Goal: Task Accomplishment & Management: Complete application form

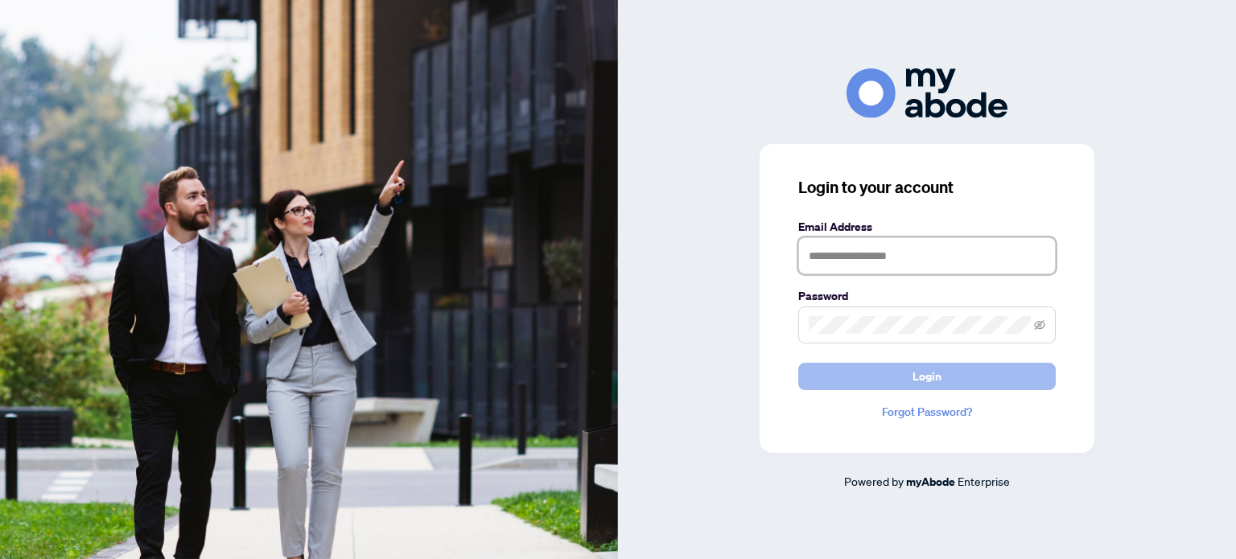
type input "**********"
click at [953, 370] on button "Login" at bounding box center [926, 376] width 257 height 27
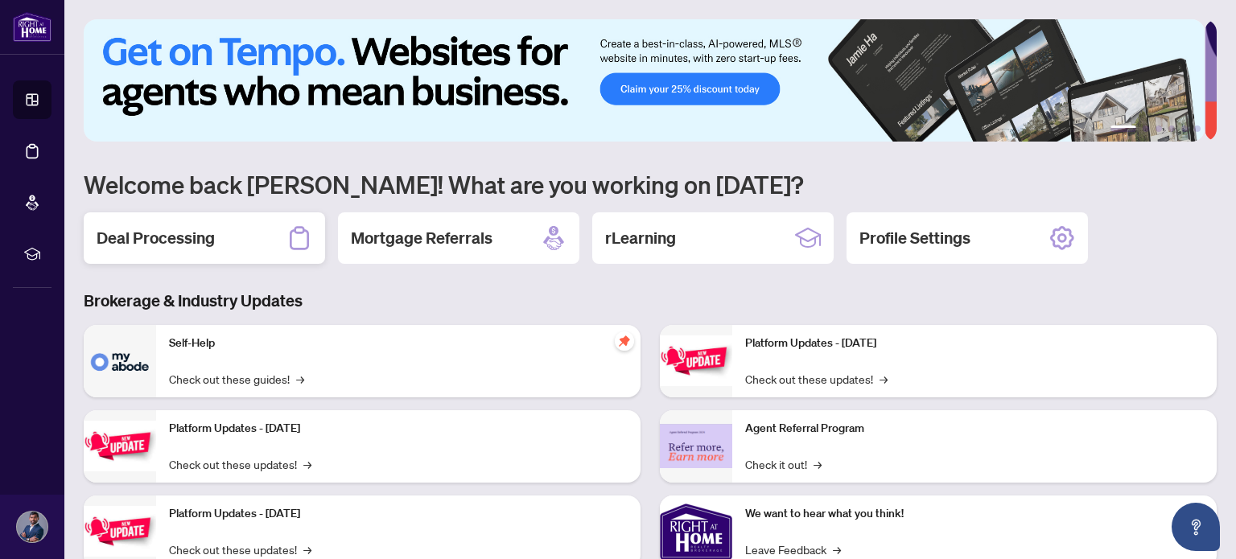
click at [219, 237] on div "Deal Processing" at bounding box center [204, 237] width 241 height 51
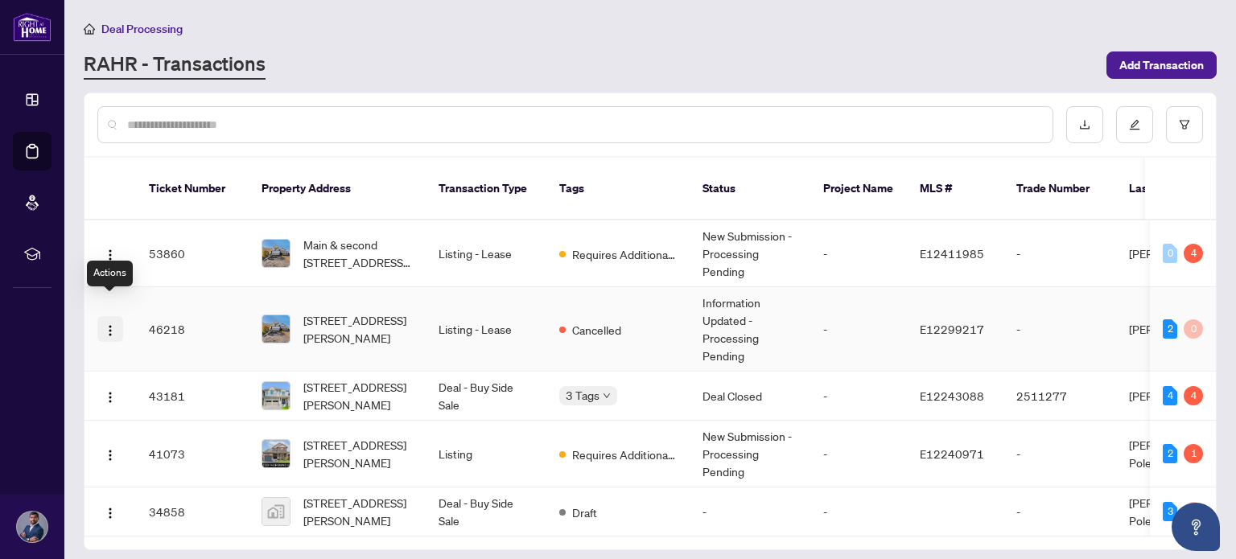
click at [109, 324] on img "button" at bounding box center [110, 330] width 13 height 13
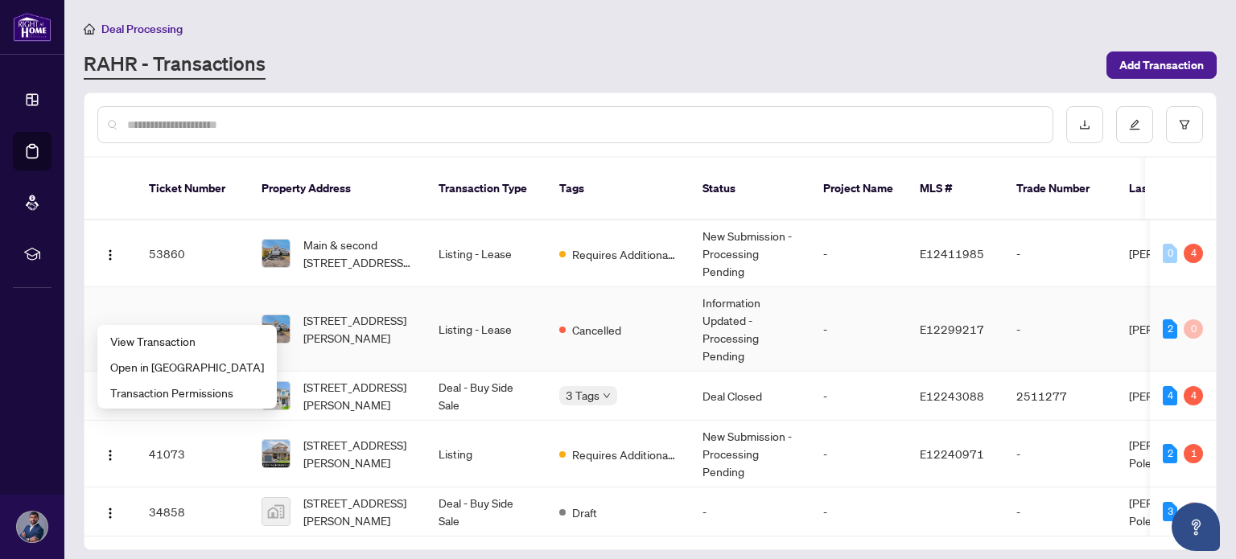
scroll to position [33, 0]
click at [709, 488] on td "-" at bounding box center [750, 512] width 121 height 49
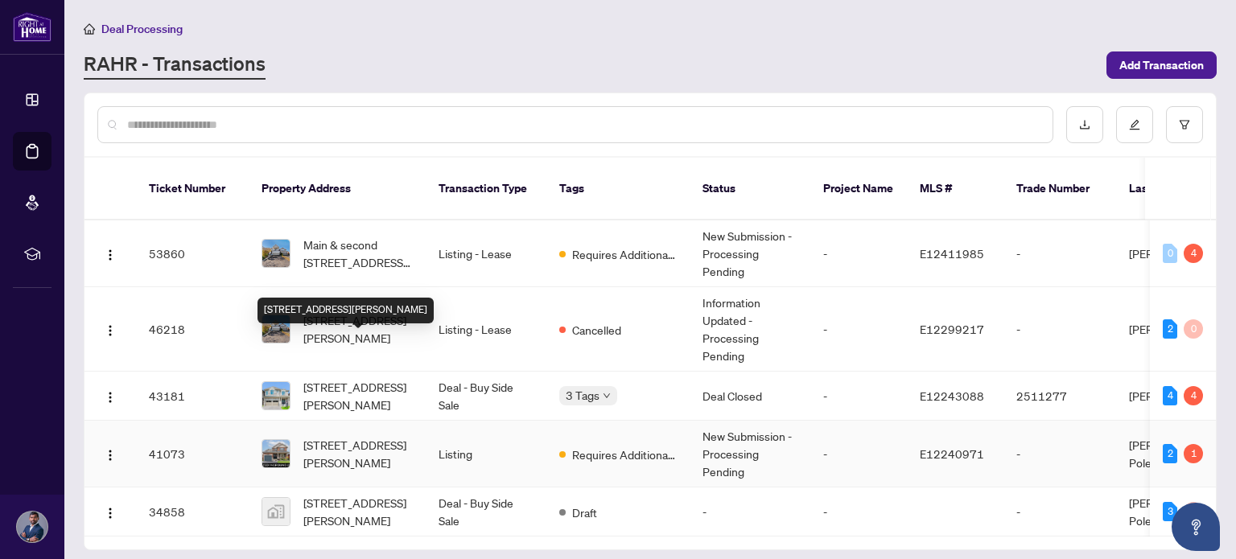
scroll to position [33, 0]
click at [677, 372] on td "3 Tags" at bounding box center [617, 396] width 143 height 49
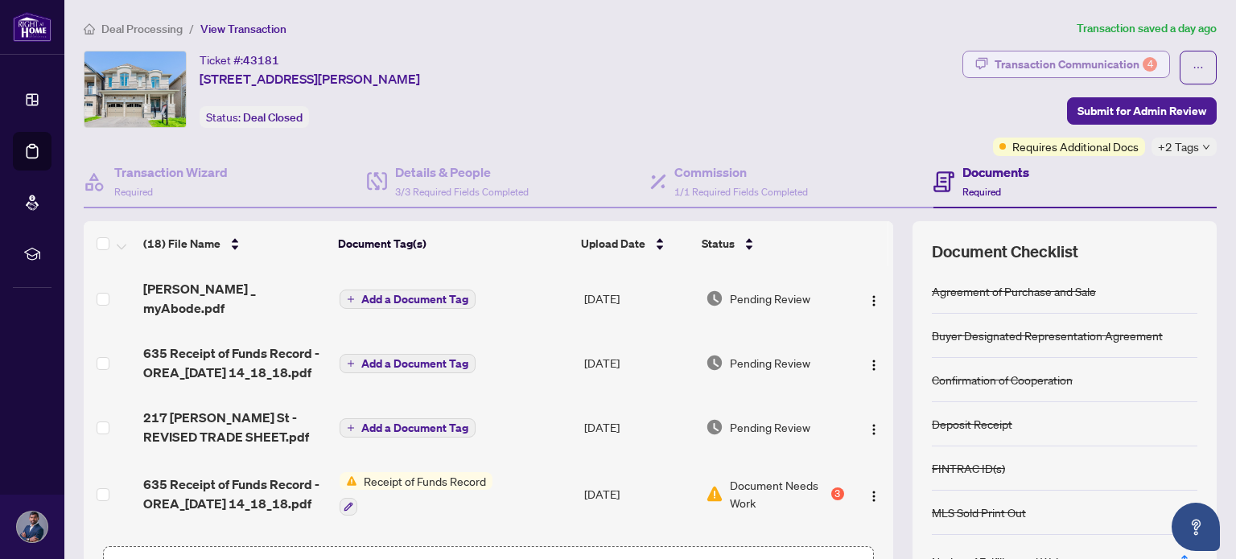
click at [982, 54] on button "Transaction Communication 4" at bounding box center [1066, 64] width 208 height 27
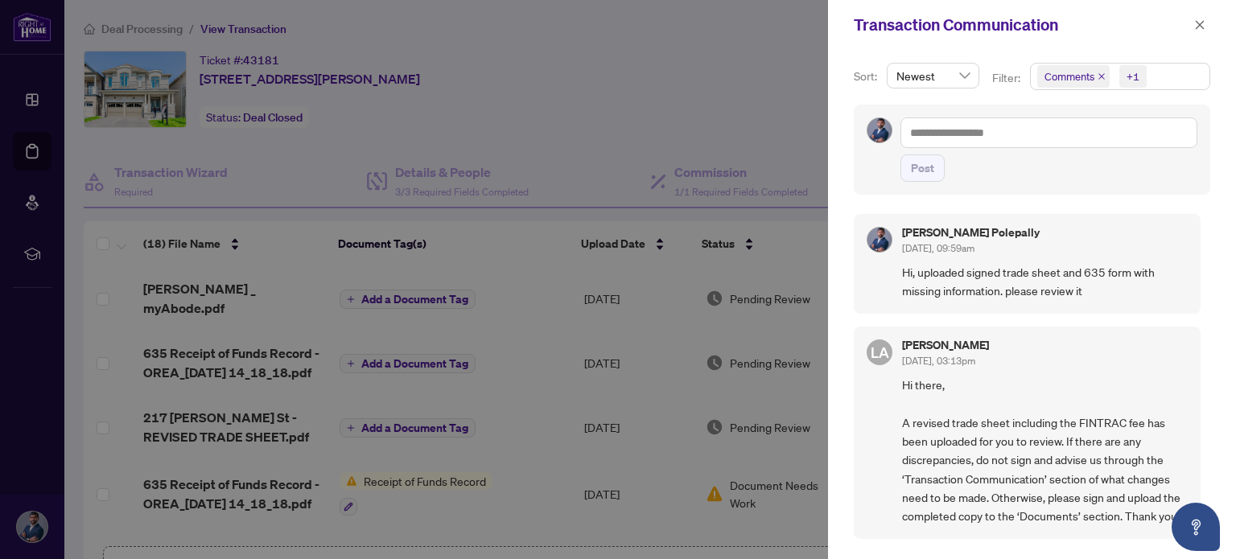
click at [695, 105] on div at bounding box center [618, 279] width 1236 height 559
click at [1196, 27] on icon "close" at bounding box center [1199, 24] width 11 height 11
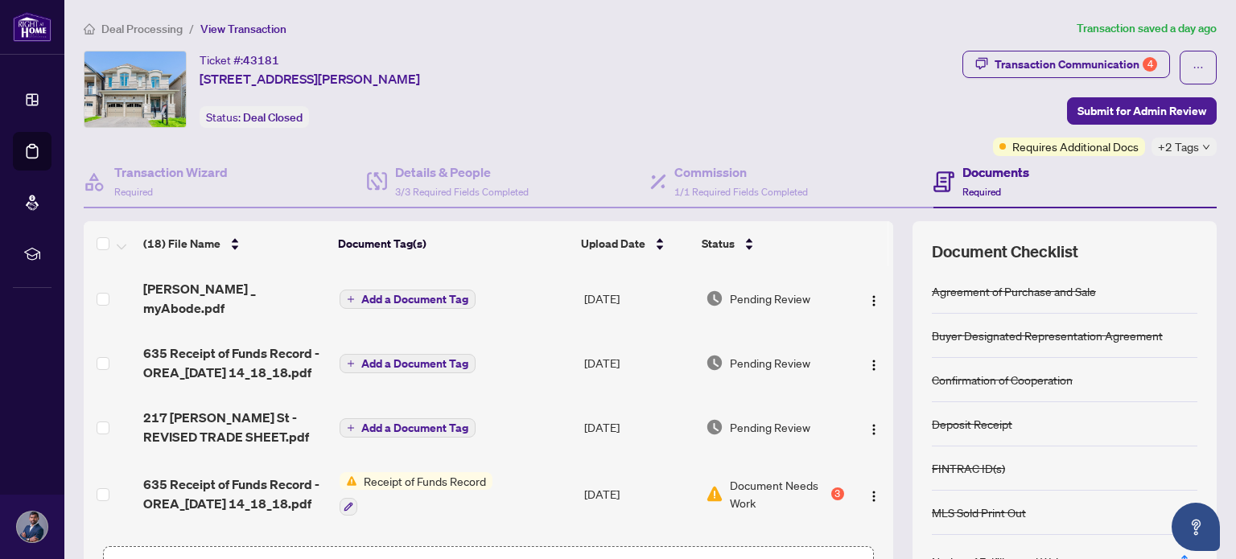
click at [148, 32] on span "Deal Processing" at bounding box center [141, 29] width 81 height 14
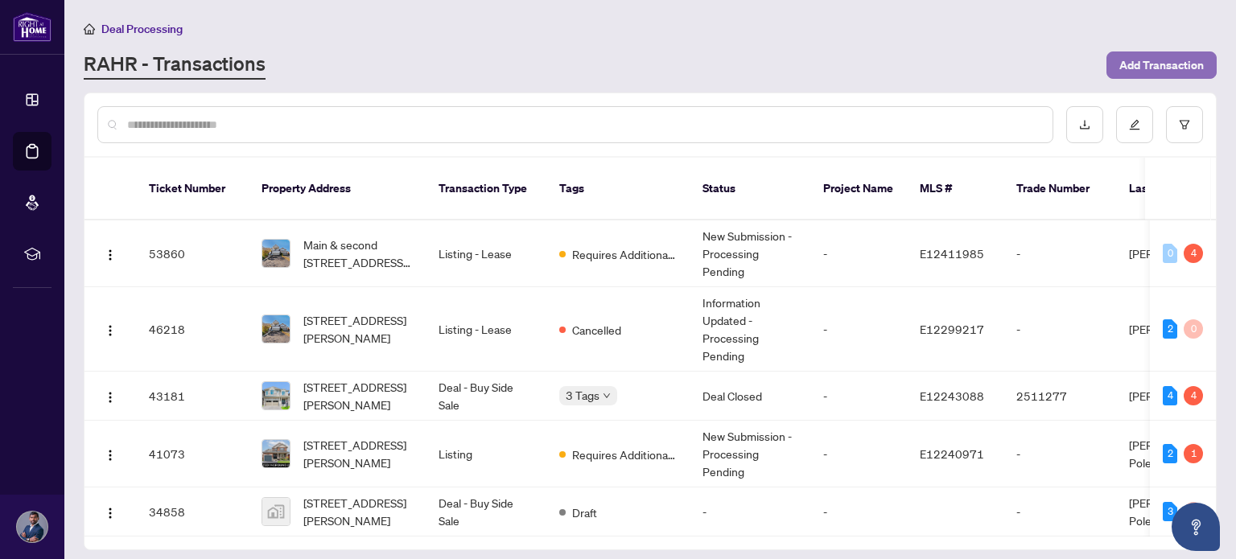
click at [1148, 57] on span "Add Transaction" at bounding box center [1161, 65] width 84 height 26
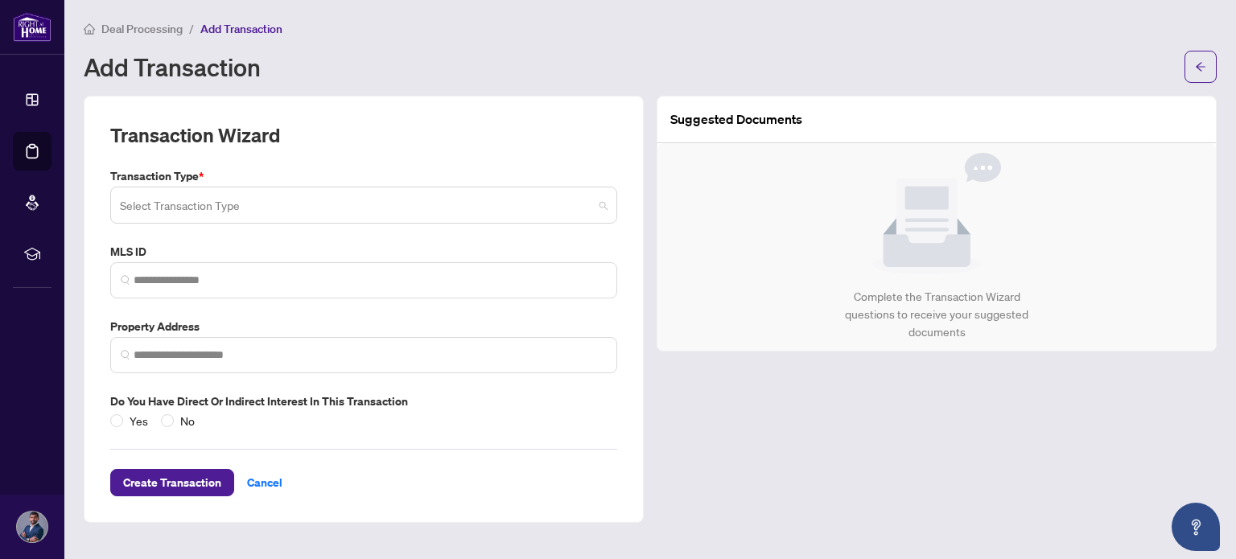
click at [598, 212] on span at bounding box center [364, 205] width 488 height 31
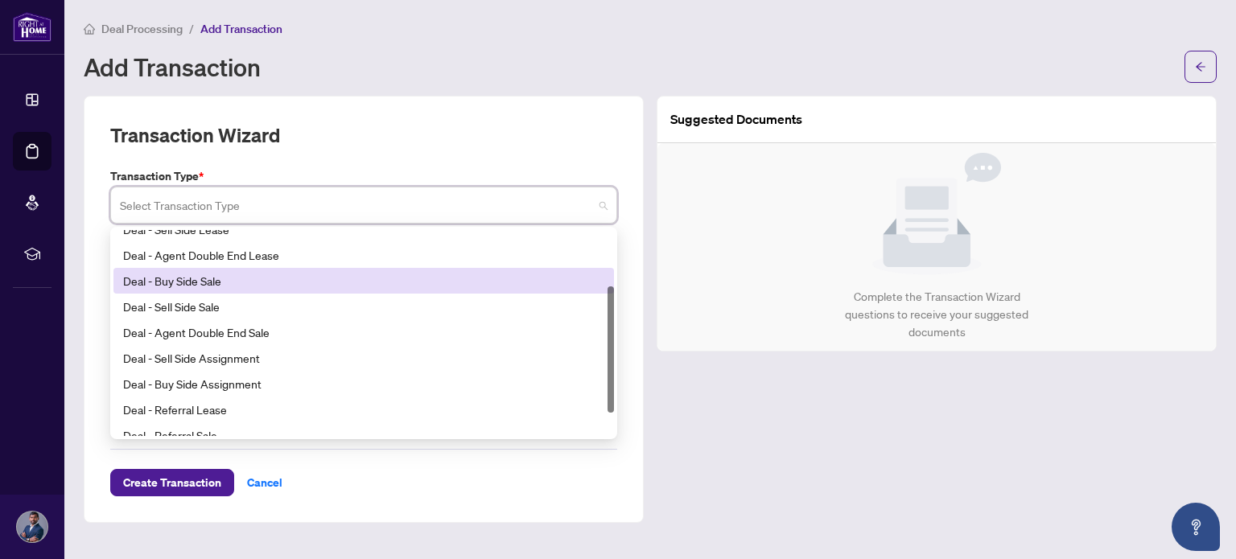
scroll to position [90, 0]
click at [196, 276] on div "Deal - Buy Side Sale" at bounding box center [363, 282] width 481 height 18
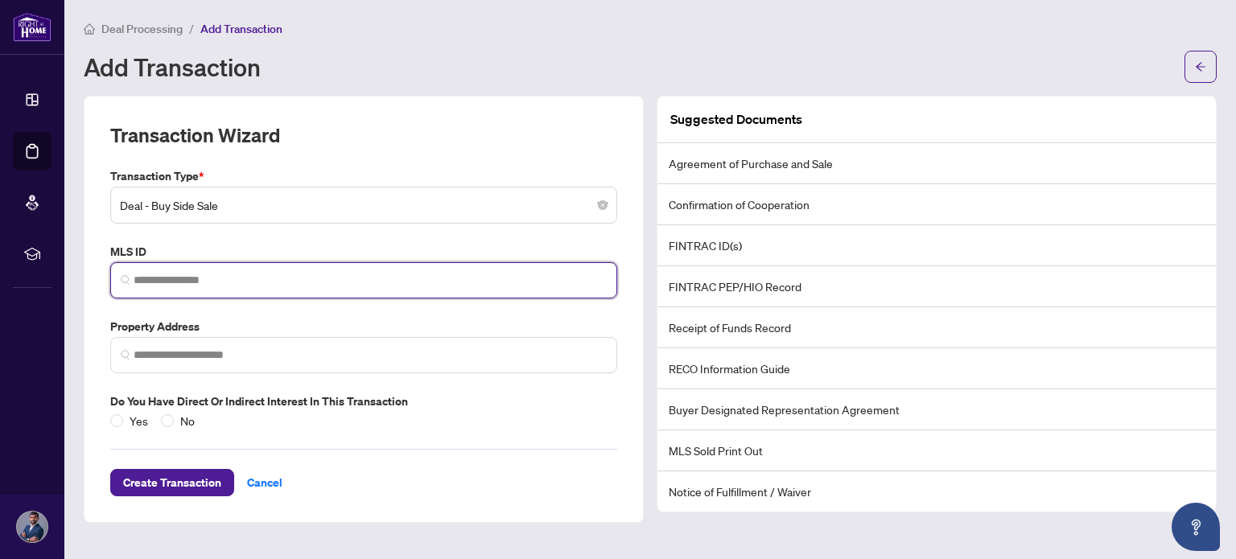
click at [285, 286] on input "search" at bounding box center [370, 280] width 473 height 17
paste input "*********"
type input "*********"
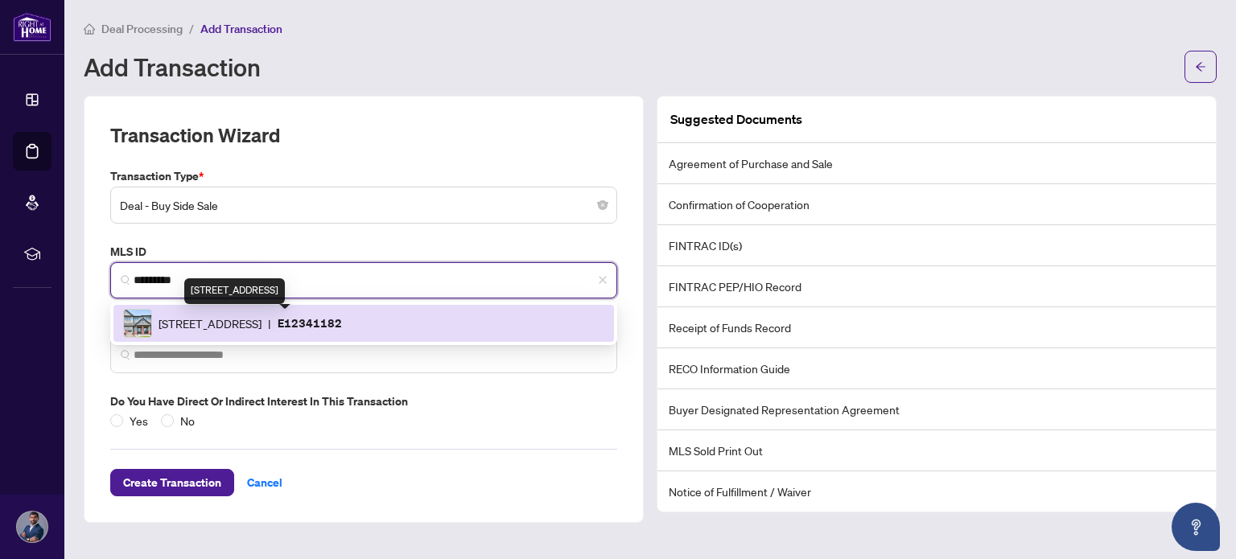
click at [261, 330] on span "[STREET_ADDRESS]" at bounding box center [210, 324] width 103 height 18
type input "**********"
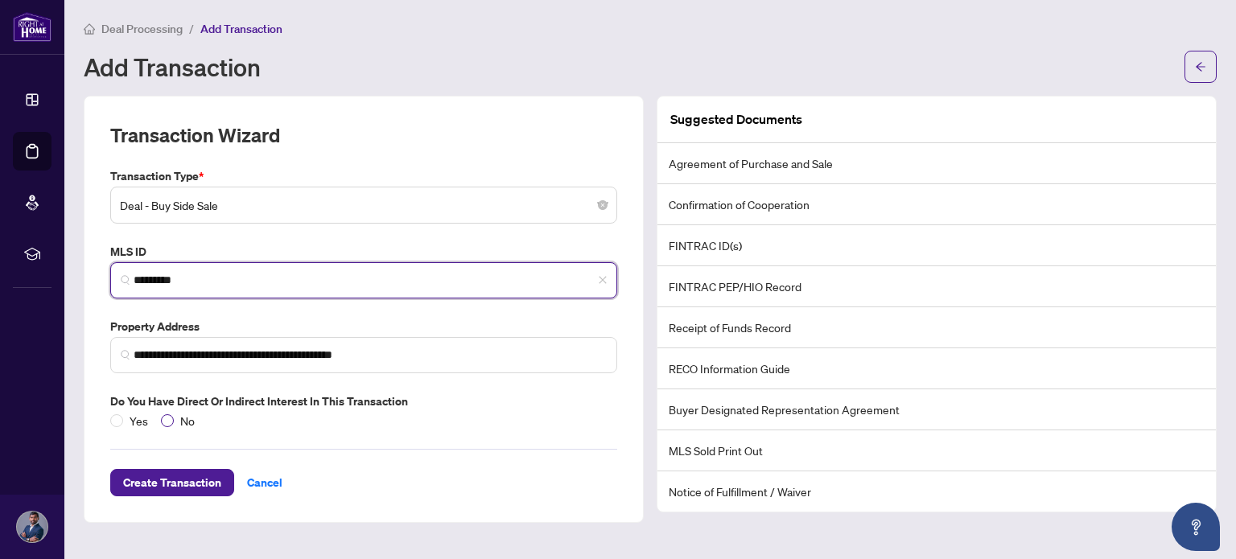
type input "*********"
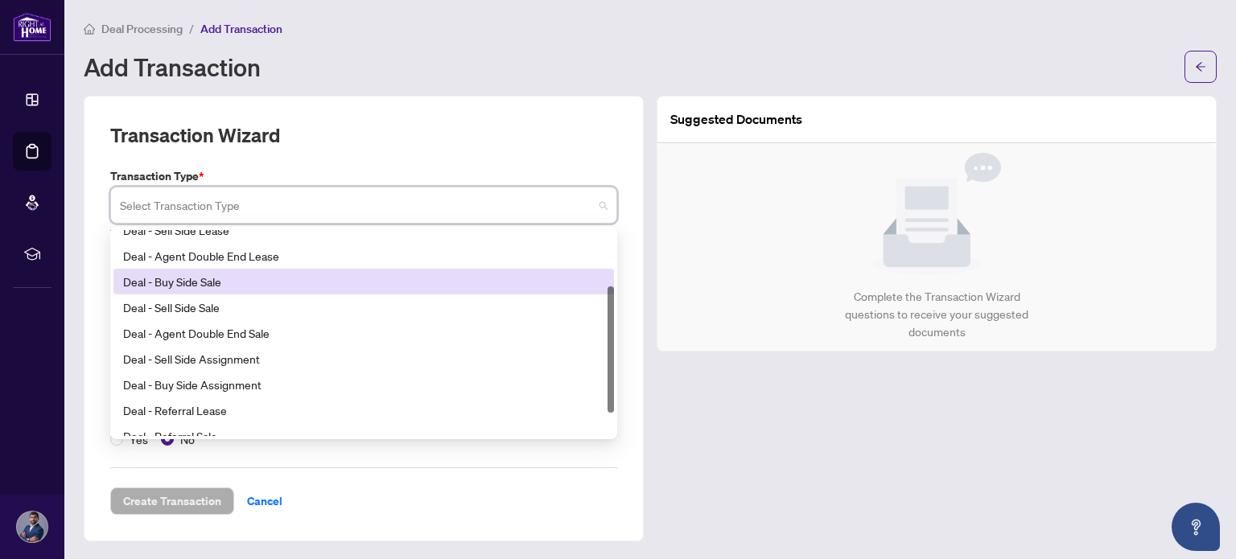
click at [608, 202] on div "Select Transaction Type" at bounding box center [363, 205] width 507 height 37
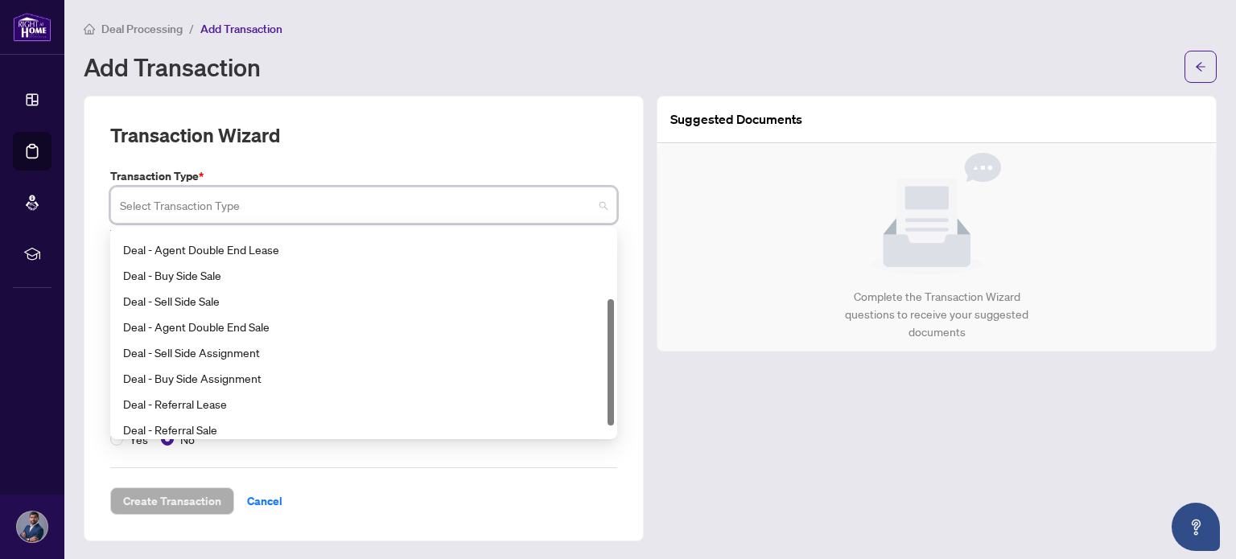
scroll to position [129, 0]
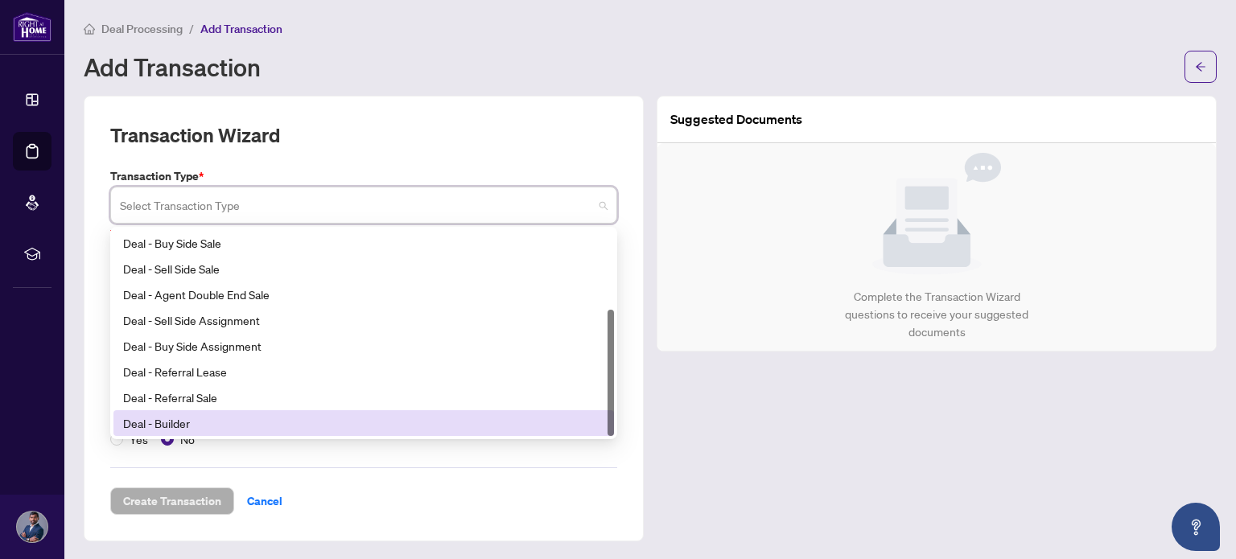
click at [232, 414] on div "Deal - Builder" at bounding box center [363, 423] width 481 height 18
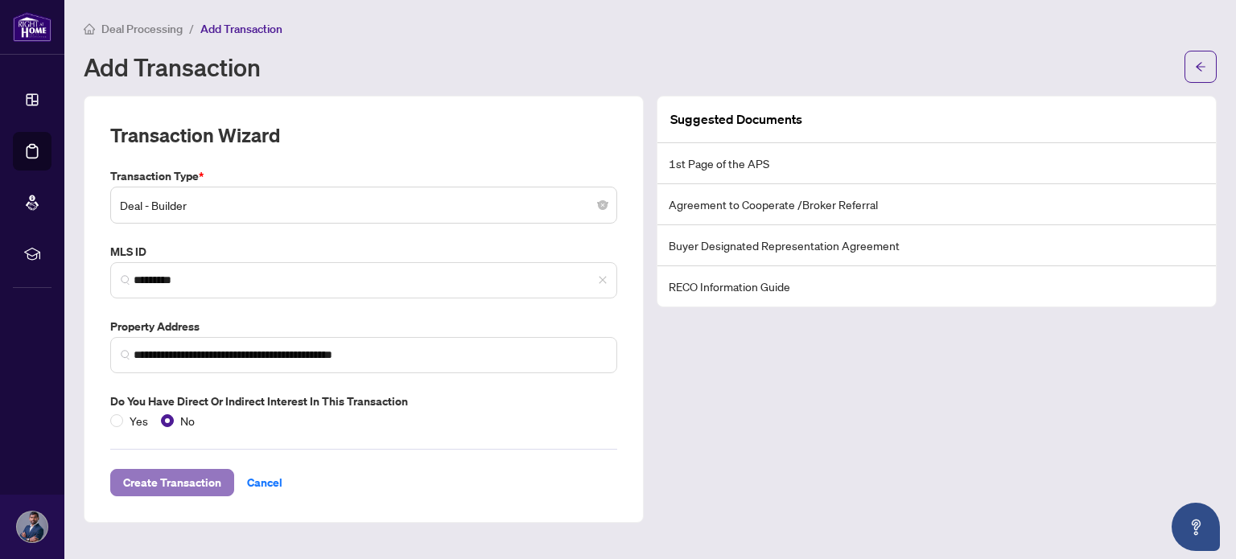
click at [196, 487] on span "Create Transaction" at bounding box center [172, 483] width 98 height 26
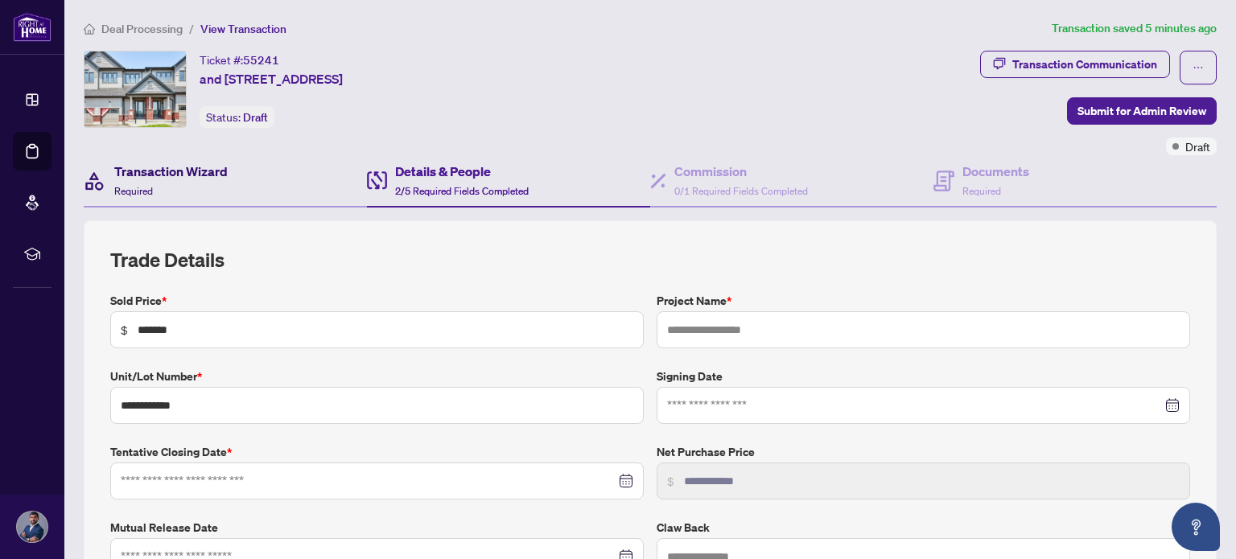
click at [199, 166] on h4 "Transaction Wizard" at bounding box center [170, 171] width 113 height 19
